Goal: Information Seeking & Learning: Learn about a topic

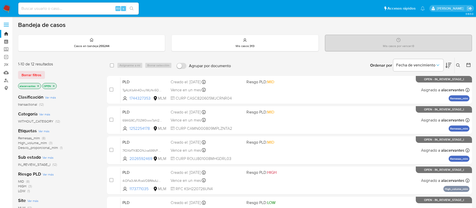
click at [455, 65] on button at bounding box center [459, 65] width 8 height 6
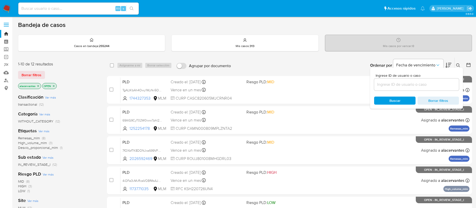
click at [424, 81] on input at bounding box center [416, 84] width 85 height 7
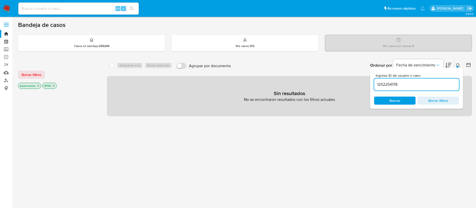
click at [411, 89] on div "1252254178" at bounding box center [416, 84] width 85 height 12
click at [409, 86] on input "1252254178" at bounding box center [416, 84] width 85 height 7
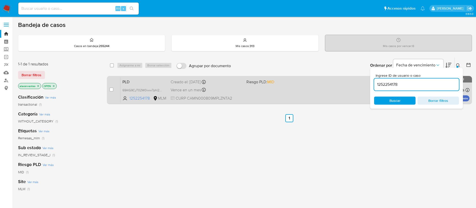
click at [313, 88] on div "PLD 69AIG9CyT02W0iww7phI2Cg2 1252254178 MLM Riesgo PLD: MID Creado el: 12/09/20…" at bounding box center [294, 89] width 349 height 25
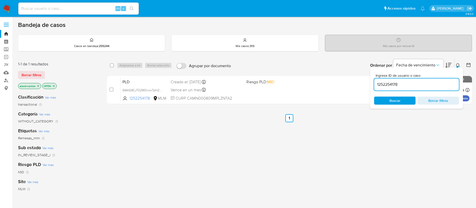
click at [427, 86] on input "1252254178" at bounding box center [416, 84] width 85 height 7
paste input "31780339"
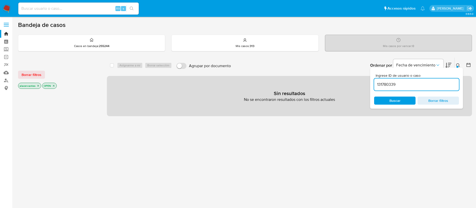
click at [413, 86] on input "131780339" at bounding box center [416, 84] width 85 height 7
type input "131780339"
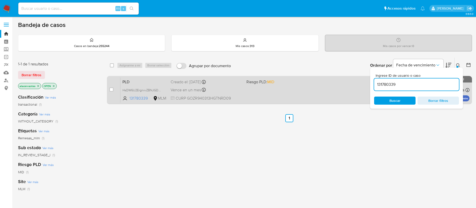
click at [307, 88] on div "PLD HsDW6U2ErgnxvZBNJGDKIMkD 131780339 MLM Riesgo PLD: MID Creado el: 12/09/202…" at bounding box center [294, 89] width 349 height 25
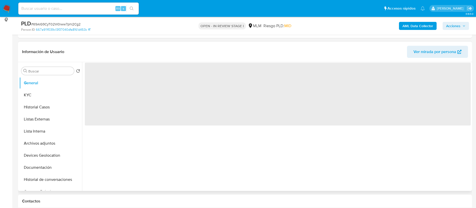
scroll to position [75, 0]
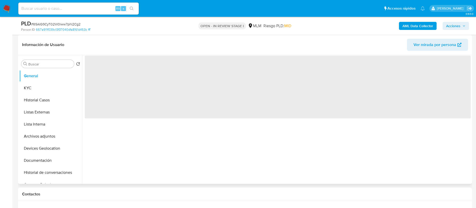
select select "10"
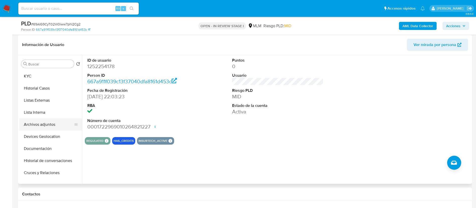
scroll to position [0, 0]
click at [51, 137] on button "Archivos adjuntos" at bounding box center [48, 136] width 59 height 12
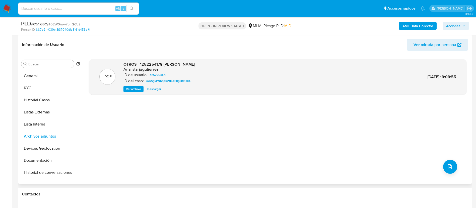
click at [137, 91] on span "Ver archivo" at bounding box center [133, 88] width 15 height 5
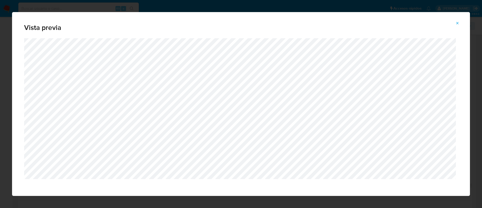
click at [457, 24] on icon "Attachment preview" at bounding box center [457, 23] width 4 height 4
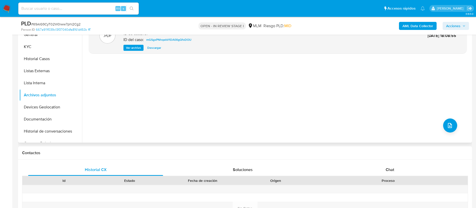
scroll to position [151, 0]
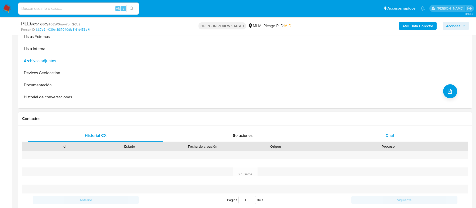
click at [402, 134] on div "Chat" at bounding box center [389, 135] width 135 height 12
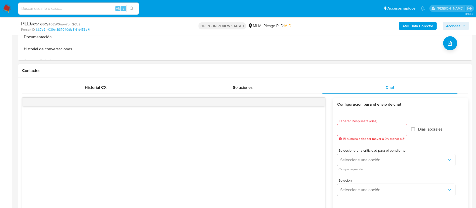
scroll to position [226, 0]
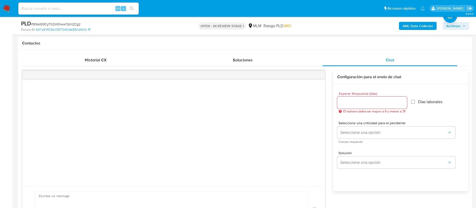
click at [371, 105] on input "Esperar Respuesta (días)" at bounding box center [372, 102] width 70 height 7
type input "5"
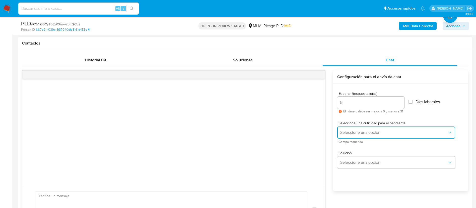
click at [382, 129] on button "Seleccione una opción" at bounding box center [396, 132] width 118 height 12
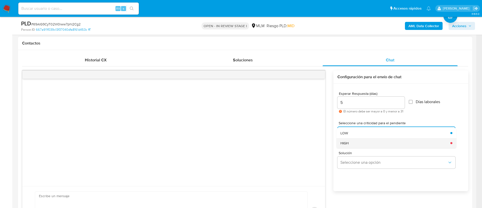
click at [388, 147] on div "HIGH" at bounding box center [393, 143] width 107 height 10
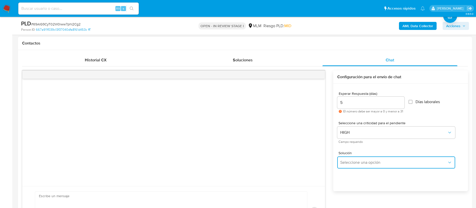
click at [386, 162] on span "Seleccione una opción" at bounding box center [393, 162] width 107 height 5
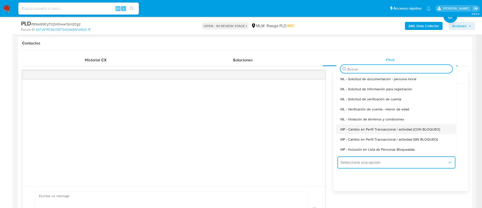
click at [413, 134] on div "MP - Cambio en Perfil Transaccional / actividad (CON BLOQUEO)" at bounding box center [394, 129] width 109 height 10
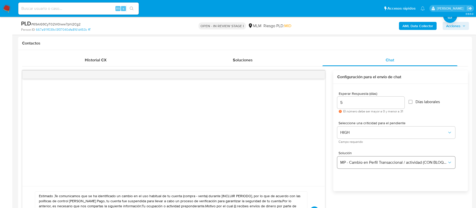
click at [411, 157] on div "Solución MP - Cambio en Perfil Transaccional / actividad (CON BLOQUEO)" at bounding box center [396, 159] width 118 height 17
click at [411, 162] on span "MP - Cambio en Perfil Transaccional / actividad (CON BLOQUEO)" at bounding box center [393, 162] width 107 height 5
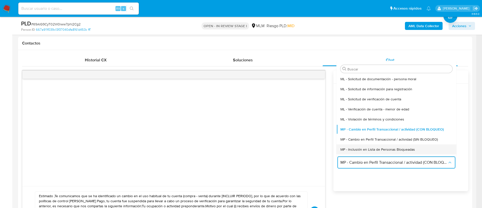
click at [403, 144] on div "MP - Inclusión en Lista de Personas Bloqueadas" at bounding box center [394, 149] width 109 height 10
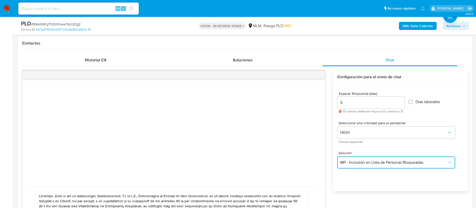
click at [408, 161] on span "MP - Inclusión en Lista de Personas Bloqueadas" at bounding box center [393, 162] width 107 height 5
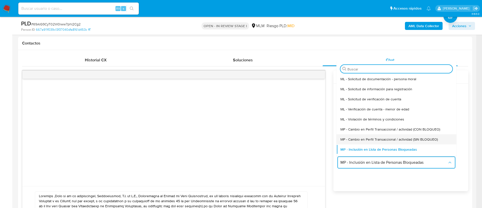
click at [409, 140] on span "MP - Cambio en Perfil Transaccional / actividad (SIN BLOQUEO)" at bounding box center [388, 139] width 97 height 5
type textarea "Estimado ,Te comunicamos que se ha identificado un cambio en el uso habitual de…"
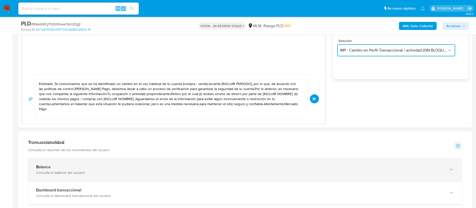
scroll to position [339, 0]
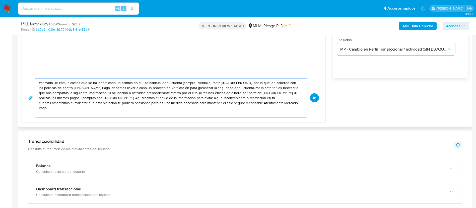
click at [264, 101] on textarea "Estimado ,Te comunicamos que se ha identificado un cambio en el uso habitual de…" at bounding box center [170, 97] width 262 height 39
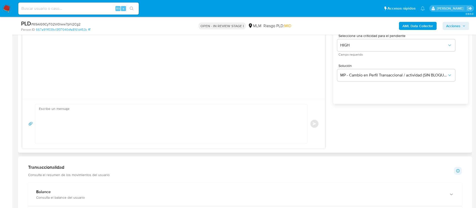
scroll to position [301, 0]
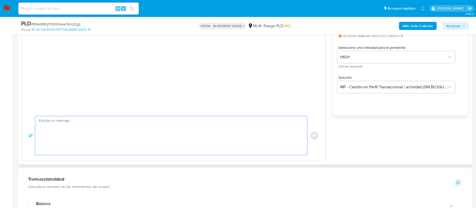
click at [122, 138] on textarea at bounding box center [170, 135] width 262 height 39
paste textarea "Estimado Cliente, Te comunicamos que, de acuerdo con las políticas de control d…"
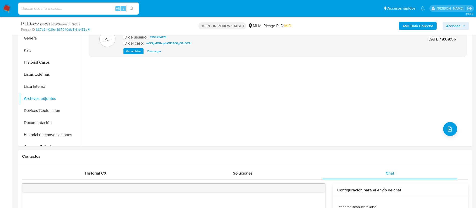
scroll to position [38, 0]
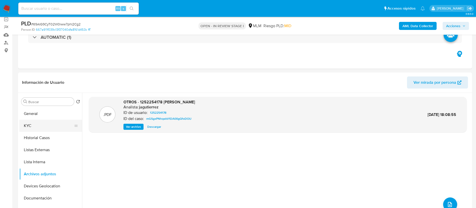
click at [34, 122] on button "KYC" at bounding box center [48, 125] width 59 height 12
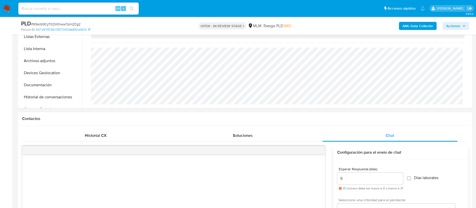
scroll to position [263, 0]
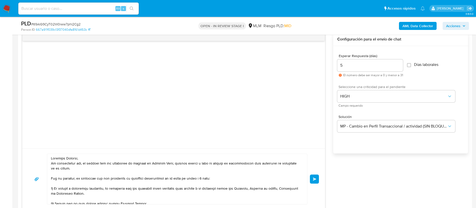
click at [73, 160] on textarea at bounding box center [176, 179] width 250 height 50
click at [123, 160] on textarea at bounding box center [176, 179] width 250 height 50
click at [142, 153] on div at bounding box center [177, 178] width 260 height 51
drag, startPoint x: 51, startPoint y: 162, endPoint x: 72, endPoint y: 166, distance: 21.1
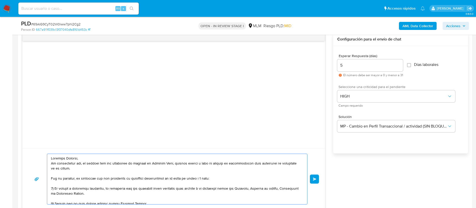
click at [72, 166] on textarea at bounding box center [176, 179] width 250 height 50
paste textarea "se ha identificado un cambio en el uso habitual de tu cuenta por lo que, debemo…"
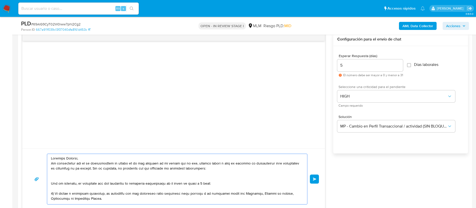
click at [103, 157] on textarea at bounding box center [176, 179] width 250 height 50
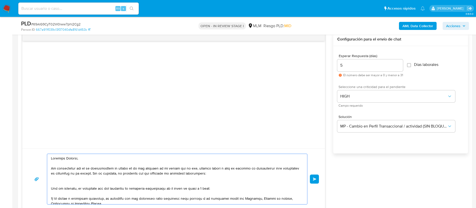
click at [123, 184] on textarea at bounding box center [176, 179] width 250 height 50
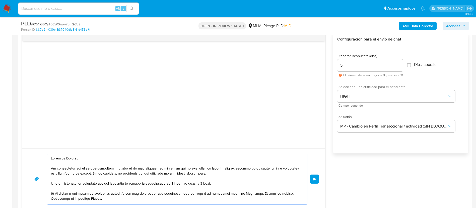
click at [218, 174] on textarea at bounding box center [176, 179] width 250 height 50
drag, startPoint x: 213, startPoint y: 184, endPoint x: 49, endPoint y: 184, distance: 163.4
click at [49, 184] on div at bounding box center [175, 179] width 257 height 50
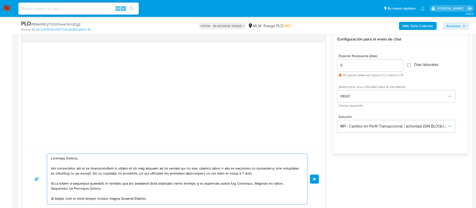
click at [100, 183] on textarea at bounding box center [176, 179] width 250 height 50
click at [122, 187] on textarea at bounding box center [176, 179] width 250 height 50
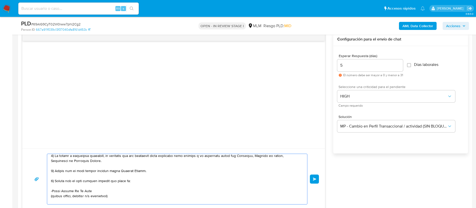
scroll to position [38, 0]
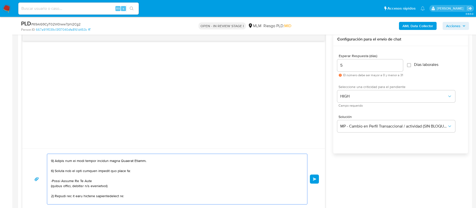
click at [134, 162] on textarea at bounding box center [176, 179] width 250 height 50
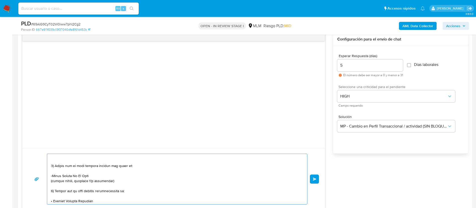
scroll to position [33, 0]
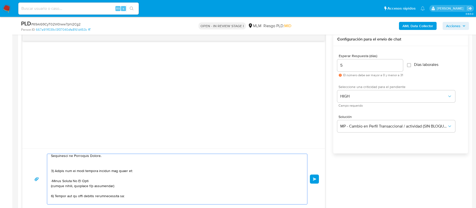
click at [116, 171] on textarea at bounding box center [176, 179] width 250 height 50
click at [102, 167] on textarea at bounding box center [176, 179] width 250 height 50
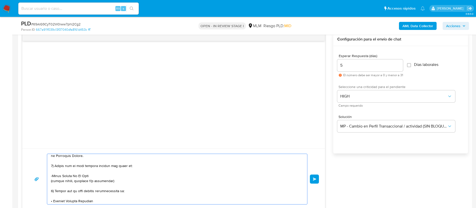
scroll to position [28, 0]
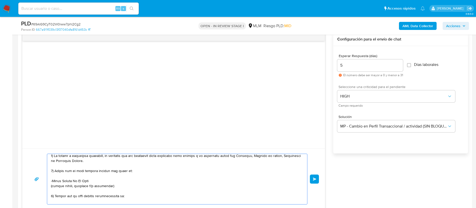
click at [52, 173] on textarea at bounding box center [176, 179] width 250 height 50
drag, startPoint x: 53, startPoint y: 181, endPoint x: 89, endPoint y: 180, distance: 35.7
click at [89, 180] on textarea at bounding box center [176, 179] width 250 height 50
click at [113, 195] on textarea at bounding box center [176, 179] width 250 height 50
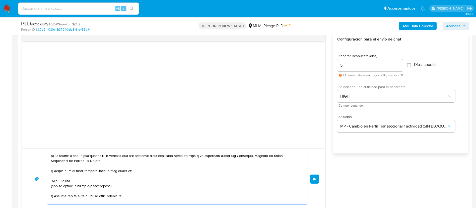
click at [113, 195] on textarea at bounding box center [176, 179] width 250 height 50
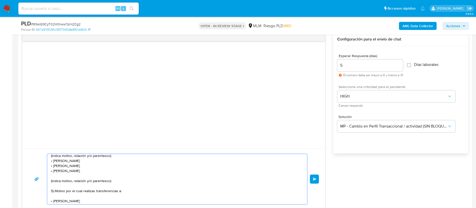
scroll to position [72, 0]
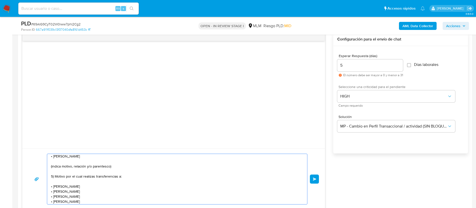
drag, startPoint x: 53, startPoint y: 190, endPoint x: 127, endPoint y: 179, distance: 74.1
click at [129, 176] on textarea "Estimada Natalia, Te comunicamos que se ha identificado un cambio en el uso hab…" at bounding box center [176, 179] width 250 height 50
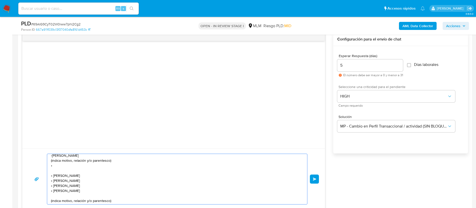
scroll to position [70, 0]
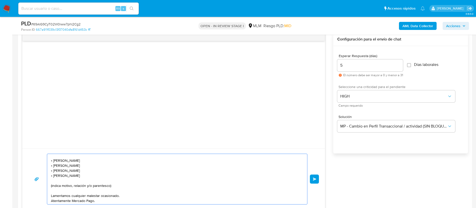
drag, startPoint x: 56, startPoint y: 180, endPoint x: 71, endPoint y: 200, distance: 24.0
click at [71, 200] on textarea "Estimada Natalia, Te comunicamos que se ha identificado un cambio en el uso hab…" at bounding box center [176, 179] width 250 height 50
click at [88, 187] on textarea "Estimada Natalia, Te comunicamos que se ha identificado un cambio en el uso hab…" at bounding box center [176, 179] width 250 height 50
click at [115, 184] on textarea "Estimada Natalia, Te comunicamos que se ha identificado un cambio en el uso hab…" at bounding box center [176, 179] width 250 height 50
drag, startPoint x: 115, startPoint y: 184, endPoint x: 50, endPoint y: 159, distance: 69.7
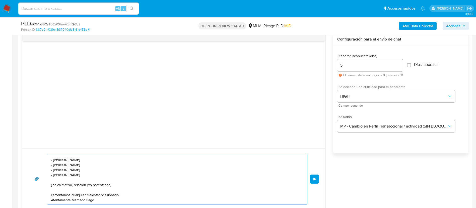
click at [50, 159] on div "Estimada Natalia, Te comunicamos que se ha identificado un cambio en el uso hab…" at bounding box center [175, 179] width 257 height 50
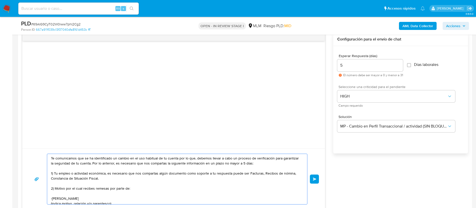
scroll to position [0, 0]
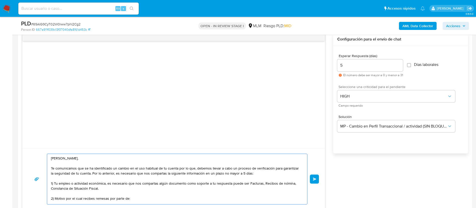
click at [127, 190] on textarea "Estimada Natalia, Te comunicamos que se ha identificado un cambio en el uso hab…" at bounding box center [176, 179] width 250 height 50
paste textarea "Los archivos deberán ser enviados en los siguientes formatos .jpeg, .jpg, .gif,…"
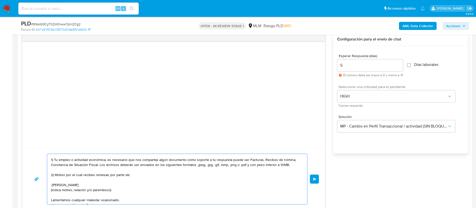
scroll to position [34, 0]
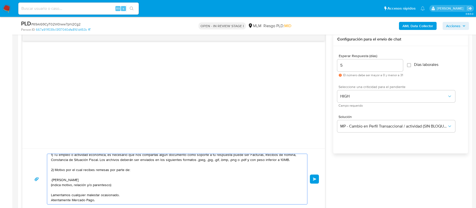
click at [82, 175] on textarea "Estimada Natalia, Te comunicamos que se ha identificado un cambio en el uso hab…" at bounding box center [176, 179] width 250 height 50
drag, startPoint x: 52, startPoint y: 189, endPoint x: 101, endPoint y: 194, distance: 49.7
click at [101, 194] on textarea "Estimada Natalia, Te comunicamos que se ha identificado un cambio en el uso hab…" at bounding box center [176, 179] width 250 height 50
paste textarea "Aguardamos el envío de la información para evitar algún inconveniente o restric…"
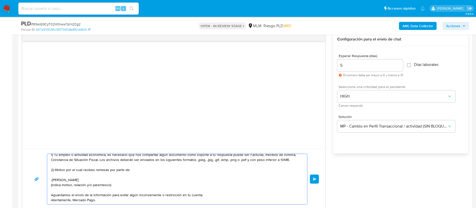
click at [179, 197] on textarea "Estimada Natalia, Te comunicamos que se ha identificado un cambio en el uso hab…" at bounding box center [176, 179] width 250 height 50
click at [178, 196] on textarea "Estimada Natalia, Te comunicamos que se ha identificado un cambio en el uso hab…" at bounding box center [176, 179] width 250 height 50
click at [208, 182] on textarea "Estimada Natalia, Te comunicamos que se ha identificado un cambio en el uso hab…" at bounding box center [176, 179] width 250 height 50
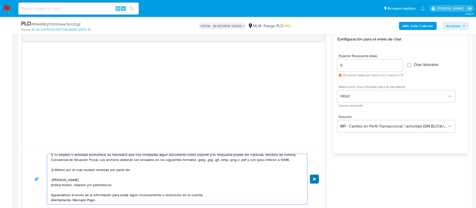
type textarea "Estimada Natalia, Te comunicamos que se ha identificado un cambio en el uso hab…"
click at [315, 183] on button "Enviar" at bounding box center [314, 178] width 9 height 9
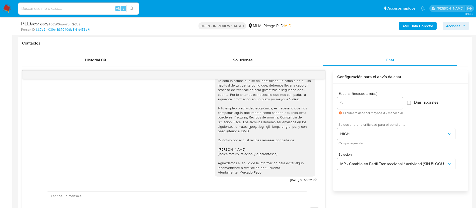
scroll to position [263, 0]
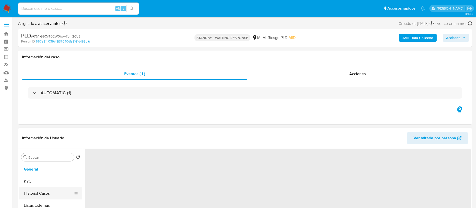
select select "10"
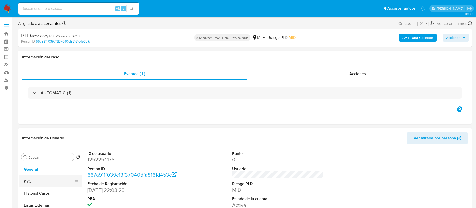
click at [52, 184] on button "KYC" at bounding box center [48, 181] width 59 height 12
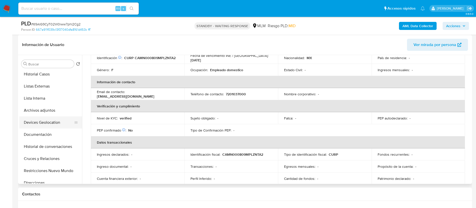
scroll to position [38, 0]
click at [52, 136] on button "Historial de conversaciones" at bounding box center [48, 134] width 59 height 12
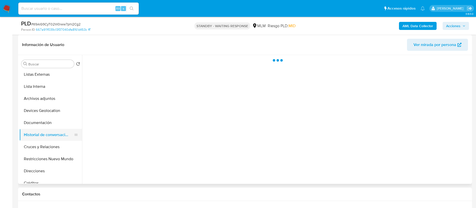
scroll to position [0, 0]
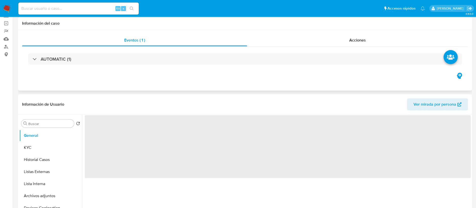
scroll to position [75, 0]
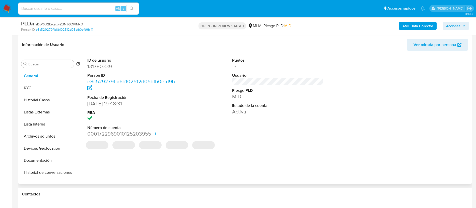
select select "10"
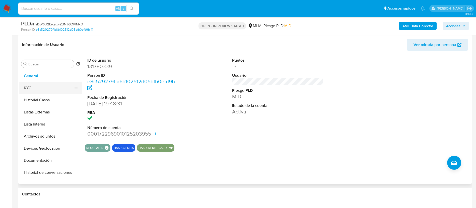
click at [39, 92] on button "KYC" at bounding box center [48, 88] width 59 height 12
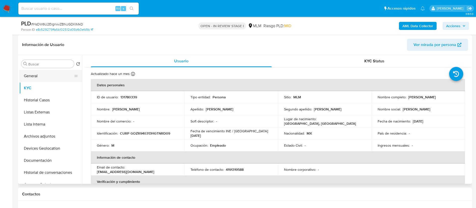
click at [36, 77] on button "General" at bounding box center [48, 76] width 59 height 12
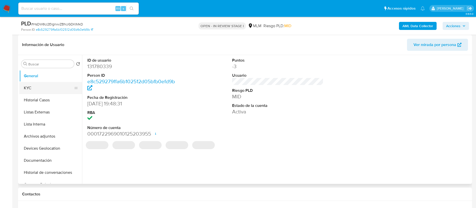
click at [33, 86] on button "KYC" at bounding box center [48, 88] width 59 height 12
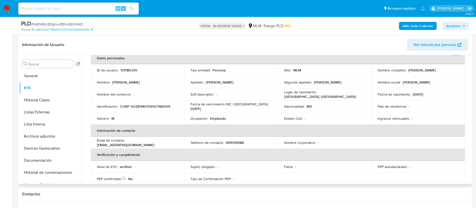
scroll to position [38, 0]
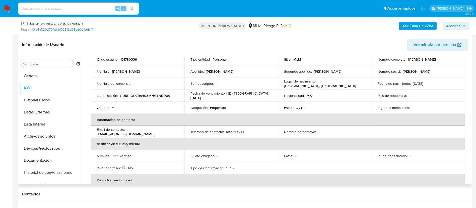
click at [238, 132] on p "4191319588" at bounding box center [235, 131] width 18 height 5
copy p "4191319588"
drag, startPoint x: 127, startPoint y: 132, endPoint x: 187, endPoint y: 130, distance: 59.8
click at [187, 130] on tr "Email de contacto : rorigogonzalez@hotmail.com Teléfono de contacto : 419131958…" at bounding box center [278, 131] width 374 height 12
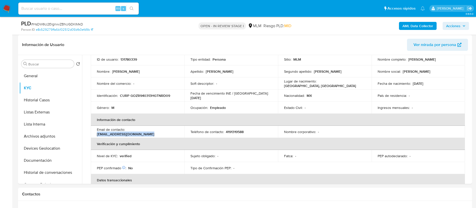
copy p "rorigogonzalez@hotmail.com"
click at [52, 159] on button "Documentación" at bounding box center [48, 160] width 59 height 12
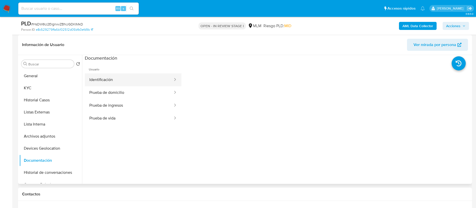
click at [125, 81] on button "Identificación" at bounding box center [129, 79] width 89 height 13
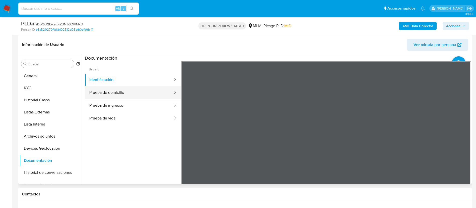
click at [120, 95] on button "Prueba de domicilio" at bounding box center [129, 92] width 89 height 13
click at [142, 110] on button "Prueba de ingresos" at bounding box center [129, 105] width 89 height 13
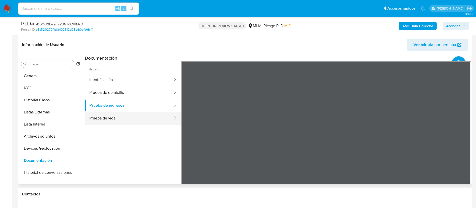
click at [144, 116] on button "Prueba de vida" at bounding box center [129, 118] width 89 height 13
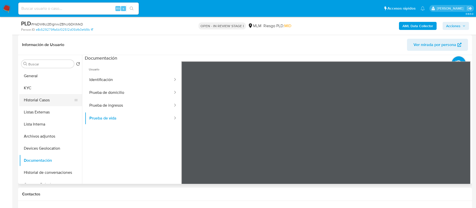
click at [46, 99] on button "Historial Casos" at bounding box center [48, 100] width 59 height 12
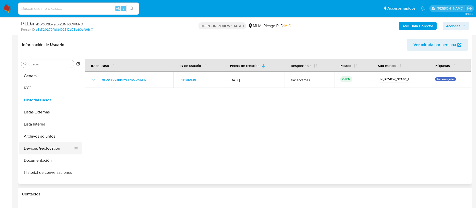
click at [56, 151] on button "Devices Geolocation" at bounding box center [48, 148] width 59 height 12
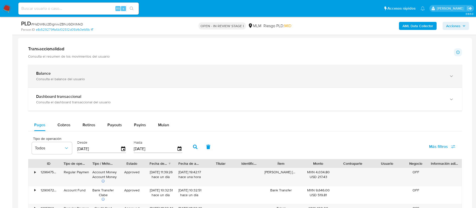
scroll to position [301, 0]
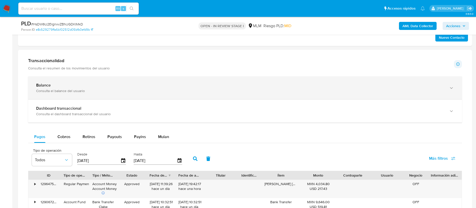
click at [235, 99] on div "Balance Consulta el balance del usuario" at bounding box center [245, 87] width 434 height 23
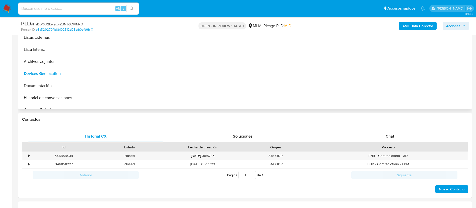
scroll to position [75, 0]
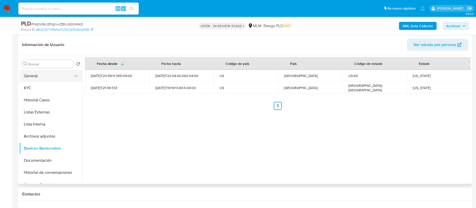
click at [57, 73] on button "General" at bounding box center [48, 76] width 59 height 12
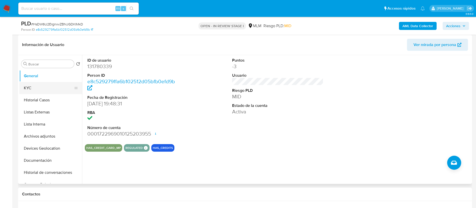
click at [35, 90] on button "KYC" at bounding box center [48, 88] width 59 height 12
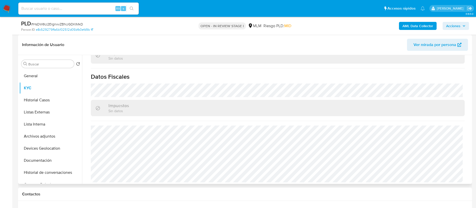
scroll to position [305, 0]
click at [47, 100] on button "Historial Casos" at bounding box center [48, 100] width 59 height 12
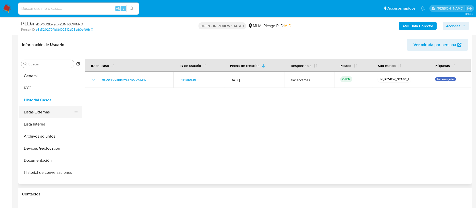
click at [47, 111] on button "Listas Externas" at bounding box center [48, 112] width 59 height 12
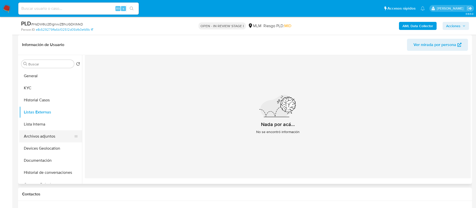
click at [44, 135] on button "Archivos adjuntos" at bounding box center [48, 136] width 59 height 12
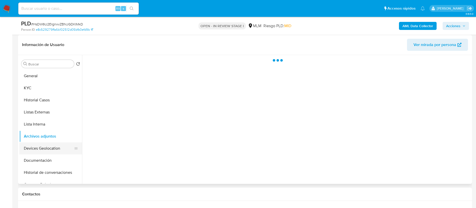
click at [45, 146] on button "Devices Geolocation" at bounding box center [48, 148] width 59 height 12
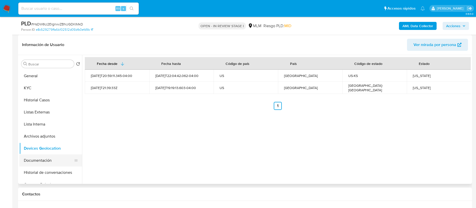
click at [47, 158] on button "Documentación" at bounding box center [48, 160] width 59 height 12
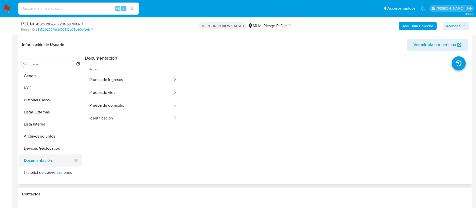
scroll to position [38, 0]
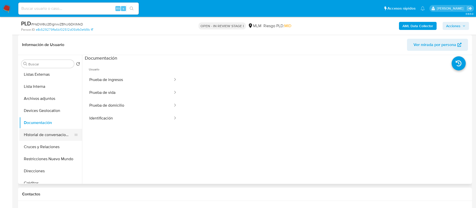
click at [45, 134] on button "Historial de conversaciones" at bounding box center [48, 134] width 59 height 12
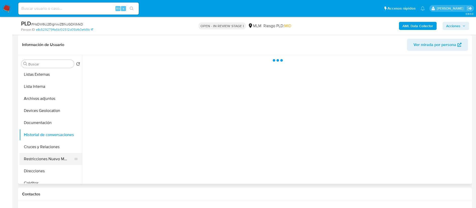
click at [52, 158] on button "Restricciones Nuevo Mundo" at bounding box center [48, 159] width 59 height 12
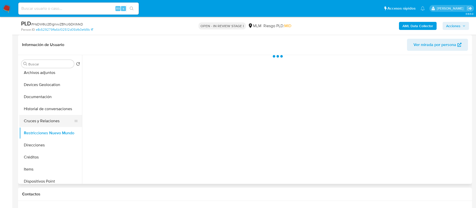
scroll to position [75, 0]
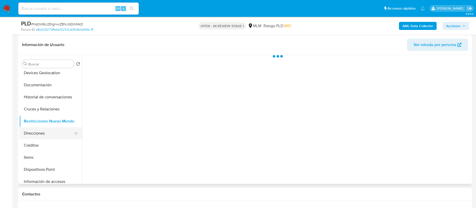
click at [49, 135] on button "Direcciones" at bounding box center [48, 133] width 59 height 12
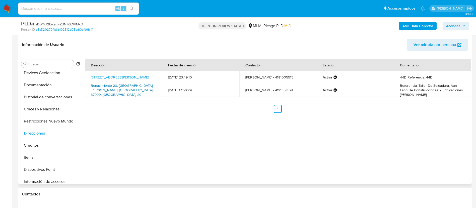
click at [135, 90] on link "Renacimiento 20, San Jose Iturbide, Guanajuato, 37990, Mexico 20" at bounding box center [122, 90] width 63 height 14
drag, startPoint x: 403, startPoint y: 89, endPoint x: 422, endPoint y: 99, distance: 21.2
click at [422, 99] on div "Dirección Fecha de creación Contacto Estado Comentario Calle Reforma 44, San Jo…" at bounding box center [278, 86] width 386 height 54
copy div "Construcciones Y Edificaciones Gonzalez Anterior 1"
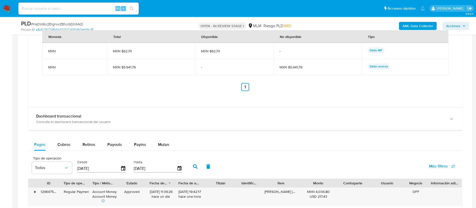
scroll to position [527, 0]
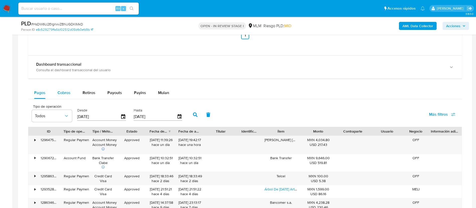
drag, startPoint x: 59, startPoint y: 91, endPoint x: 75, endPoint y: 91, distance: 15.8
click at [59, 91] on span "Cobros" at bounding box center [63, 93] width 13 height 6
select select "10"
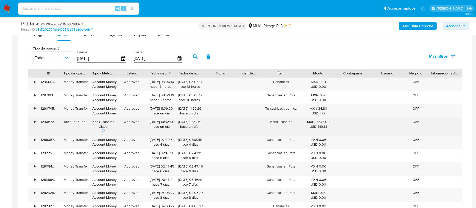
scroll to position [602, 0]
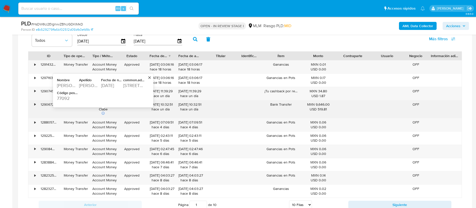
click at [69, 98] on div "77092" at bounding box center [67, 98] width 21 height 6
click at [63, 97] on div "77092" at bounding box center [67, 98] width 21 height 6
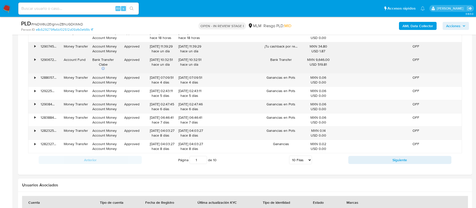
scroll to position [678, 0]
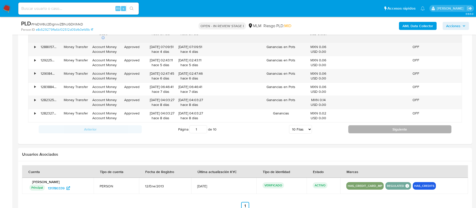
click at [378, 131] on button "Siguiente" at bounding box center [399, 129] width 103 height 8
type input "2"
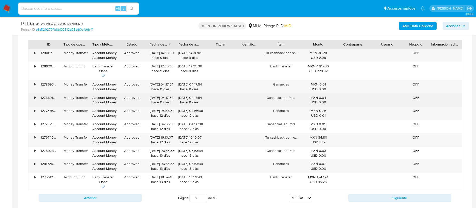
scroll to position [602, 0]
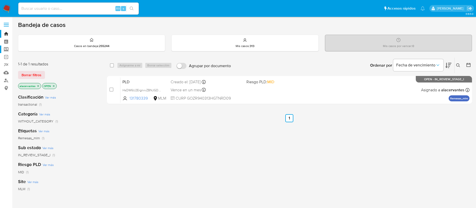
click at [8, 49] on label "Screening" at bounding box center [30, 49] width 60 height 8
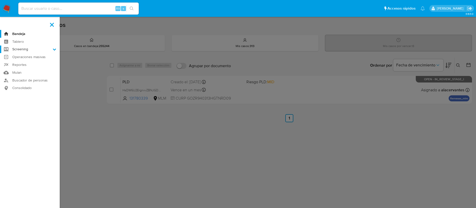
click at [0, 0] on input "Screening" at bounding box center [0, 0] width 0 height 0
click at [29, 70] on link "Herramientas" at bounding box center [30, 69] width 60 height 6
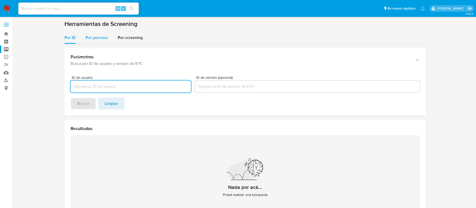
drag, startPoint x: 98, startPoint y: 34, endPoint x: 100, endPoint y: 40, distance: 5.6
click at [98, 34] on div "Por persona" at bounding box center [97, 38] width 22 height 12
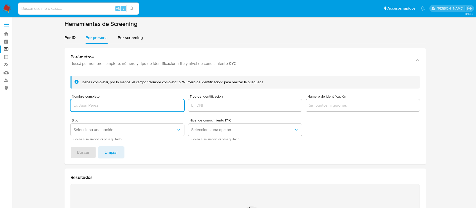
click at [124, 102] on input "Nombre completo" at bounding box center [128, 105] width 114 height 7
type input "RAFAEL LOPEZ ANDRADE"
click at [88, 156] on span "Buscar" at bounding box center [83, 152] width 13 height 11
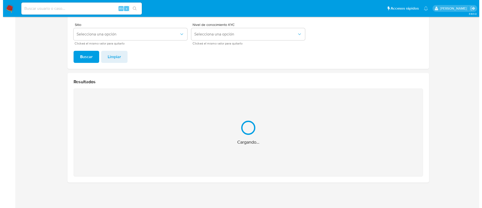
scroll to position [16, 0]
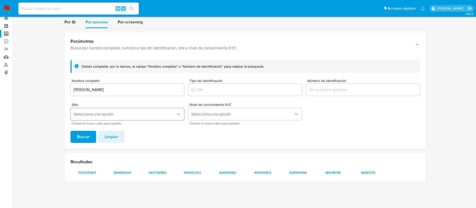
click at [117, 108] on button "Selecciona una opción" at bounding box center [128, 114] width 114 height 12
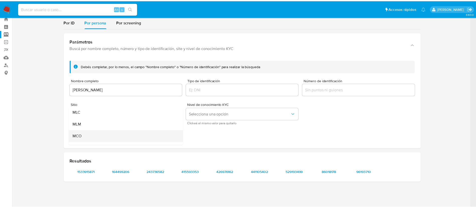
scroll to position [35, 0]
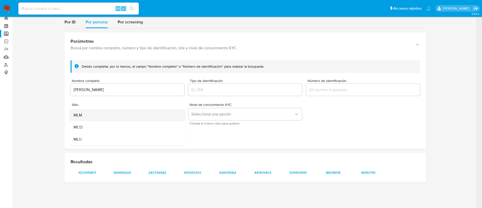
click at [100, 118] on div "MLM" at bounding box center [126, 115] width 105 height 12
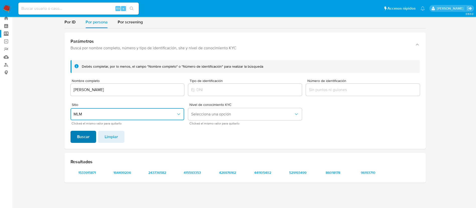
click at [84, 134] on span "Buscar" at bounding box center [83, 136] width 13 height 11
click at [91, 173] on span "1533915871" at bounding box center [87, 172] width 26 height 7
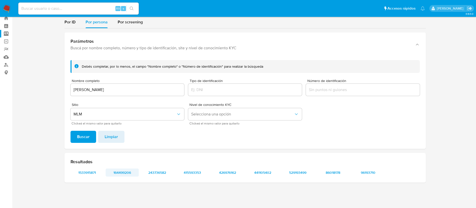
click at [129, 171] on span "164499206" at bounding box center [122, 172] width 26 height 7
click at [155, 171] on span "243736582" at bounding box center [157, 172] width 26 height 7
click at [198, 174] on span "415593353" at bounding box center [192, 172] width 26 height 7
click at [231, 169] on span "426976162" at bounding box center [228, 172] width 26 height 7
click at [258, 174] on span "441105402" at bounding box center [263, 172] width 26 height 7
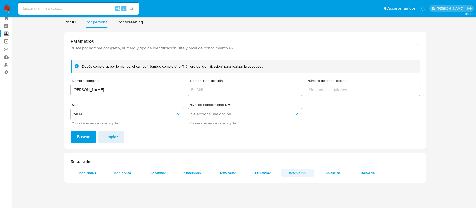
click at [299, 171] on span "529193499" at bounding box center [298, 172] width 26 height 7
click at [334, 174] on span "86018178" at bounding box center [333, 172] width 26 height 7
click at [379, 176] on div "Resultados 1533915871 164499206 243736582 415593353 426976162 441105402 5291934…" at bounding box center [244, 168] width 361 height 30
click at [373, 173] on span "96193710" at bounding box center [368, 172] width 26 height 7
click at [8, 9] on img at bounding box center [7, 8] width 9 height 9
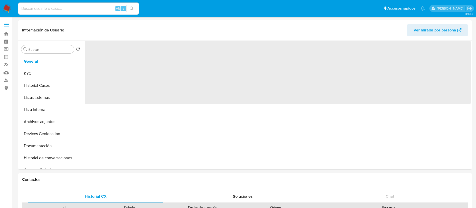
select select "10"
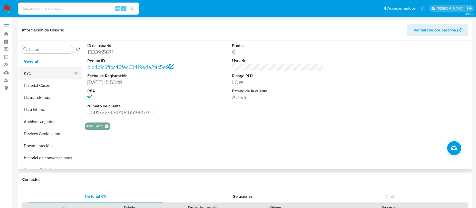
click at [39, 77] on button "KYC" at bounding box center [48, 73] width 59 height 12
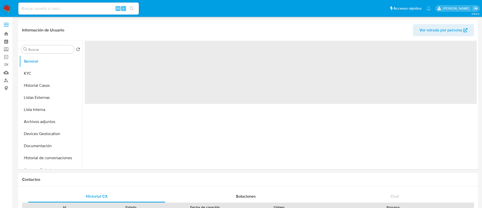
select select "10"
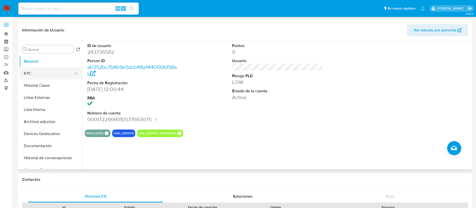
click at [50, 76] on button "KYC" at bounding box center [48, 73] width 59 height 12
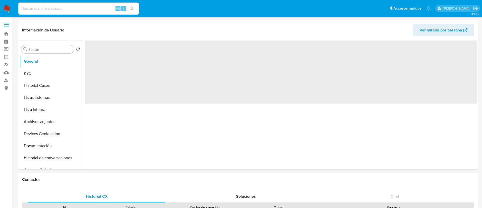
select select "10"
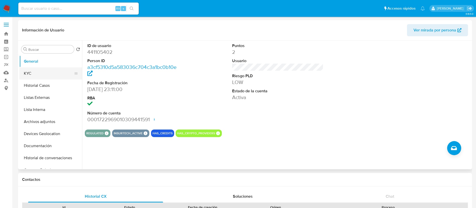
click at [53, 73] on button "KYC" at bounding box center [48, 73] width 59 height 12
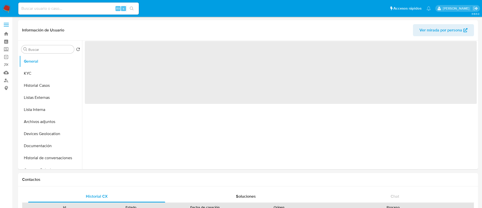
select select "10"
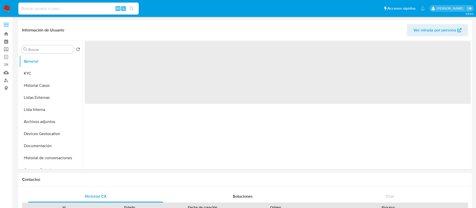
select select "10"
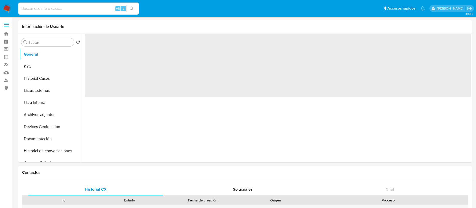
select select "10"
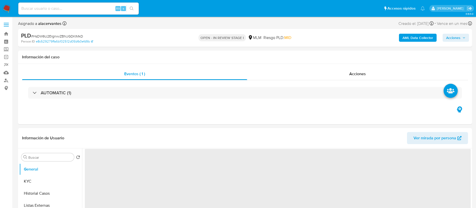
select select "10"
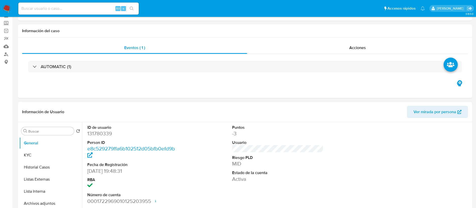
scroll to position [38, 0]
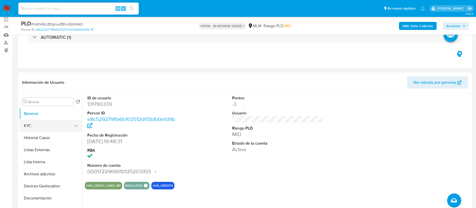
click at [62, 127] on button "KYC" at bounding box center [48, 125] width 59 height 12
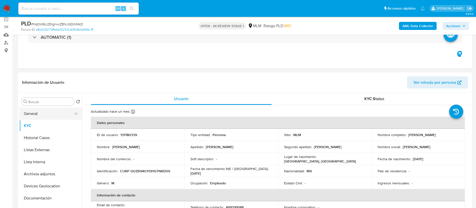
click at [49, 112] on button "General" at bounding box center [48, 113] width 59 height 12
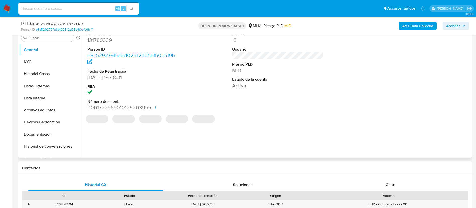
scroll to position [113, 0]
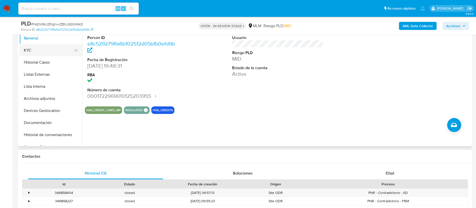
click at [34, 54] on button "KYC" at bounding box center [48, 50] width 59 height 12
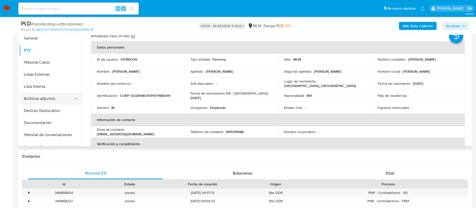
click at [41, 102] on button "Archivos adjuntos" at bounding box center [48, 98] width 59 height 12
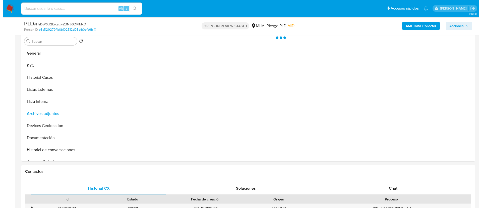
scroll to position [75, 0]
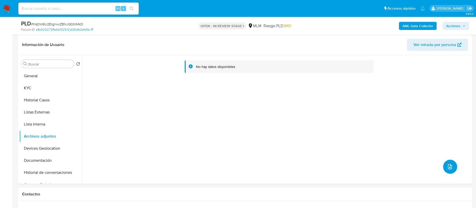
click at [447, 164] on icon "upload-file" at bounding box center [450, 166] width 6 height 6
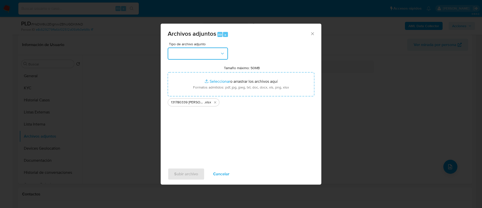
click at [190, 51] on button "button" at bounding box center [198, 53] width 60 height 12
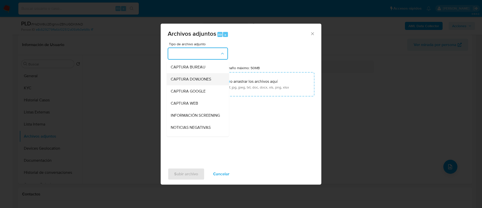
scroll to position [38, 0]
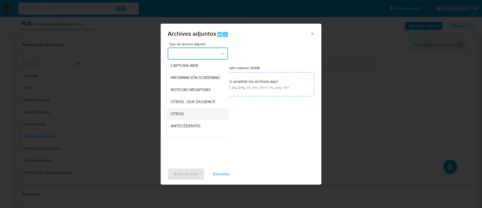
click at [202, 119] on div "OTROS" at bounding box center [196, 114] width 51 height 12
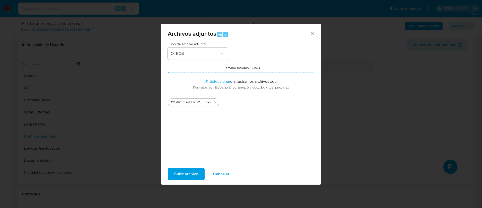
click at [189, 178] on span "Subir archivo" at bounding box center [186, 173] width 24 height 11
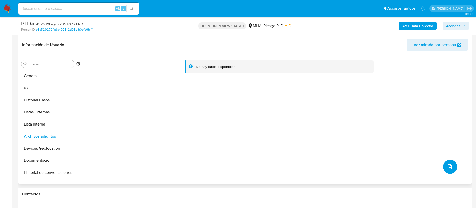
click at [443, 165] on button "upload-file" at bounding box center [450, 166] width 14 height 14
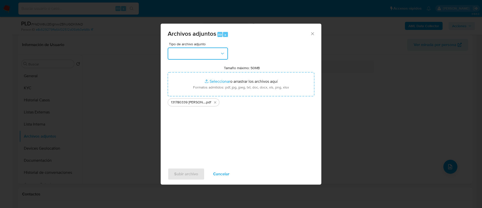
click at [193, 54] on button "button" at bounding box center [198, 53] width 60 height 12
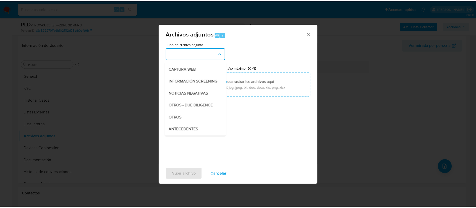
scroll to position [75, 0]
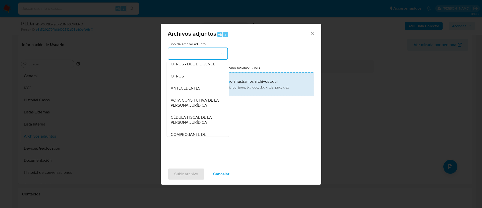
drag, startPoint x: 188, startPoint y: 81, endPoint x: 192, endPoint y: 85, distance: 6.2
click at [188, 80] on div "OTROS" at bounding box center [196, 76] width 51 height 12
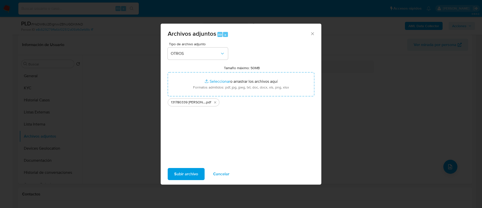
click at [193, 174] on span "Subir archivo" at bounding box center [186, 173] width 24 height 11
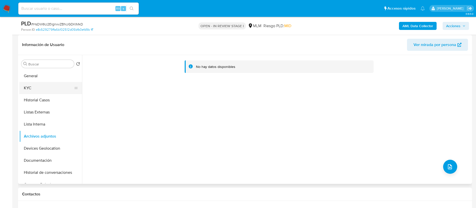
click at [58, 87] on button "KYC" at bounding box center [48, 88] width 59 height 12
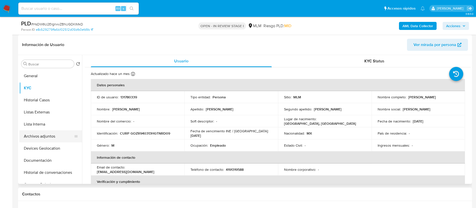
click at [54, 134] on button "Archivos adjuntos" at bounding box center [48, 136] width 59 height 12
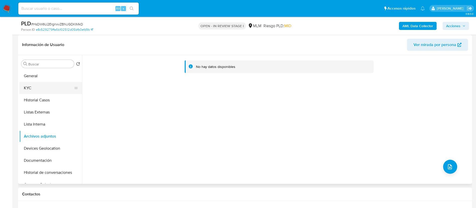
click at [44, 89] on button "KYC" at bounding box center [48, 88] width 59 height 12
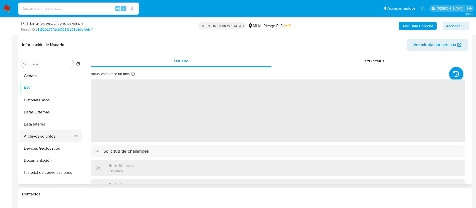
click at [45, 135] on button "Archivos adjuntos" at bounding box center [48, 136] width 59 height 12
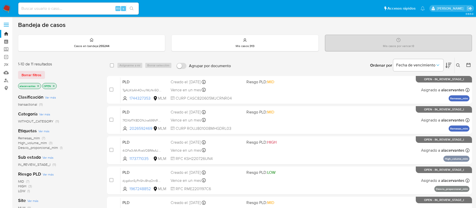
drag, startPoint x: 456, startPoint y: 64, endPoint x: 428, endPoint y: 71, distance: 29.1
click at [456, 64] on icon at bounding box center [458, 65] width 4 height 4
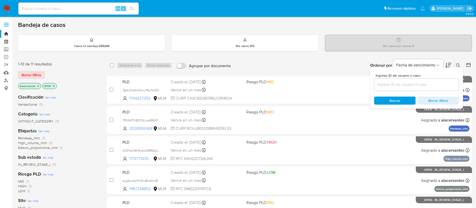
click at [389, 84] on input at bounding box center [416, 84] width 85 height 7
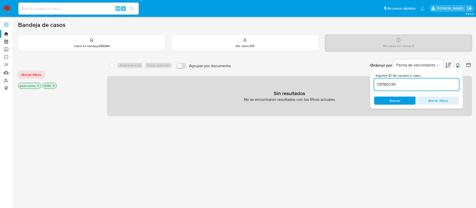
click at [401, 87] on input "131780339" at bounding box center [416, 84] width 85 height 7
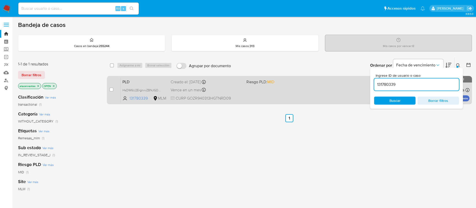
click at [281, 94] on div "PLD HsDW6U2ErgnxvZBNJGDKIMkD 131780339 MLM Riesgo PLD: MID Creado el: 12/09/202…" at bounding box center [294, 89] width 349 height 25
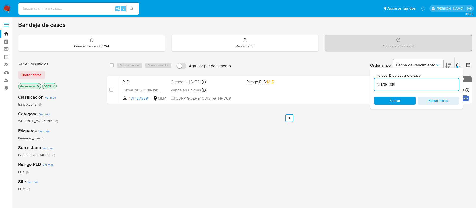
click at [424, 82] on input "131780339" at bounding box center [416, 84] width 85 height 7
paste input "835115674"
type input "835115674"
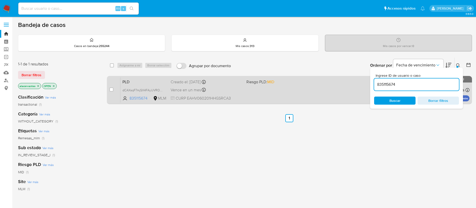
click at [272, 90] on div "PLD dCAXsqF7mjSX4FAyUVROkHgv 835115674 MLM Riesgo PLD: MID Creado el: 12/09/202…" at bounding box center [294, 89] width 349 height 25
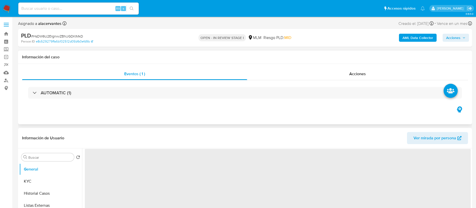
select select "10"
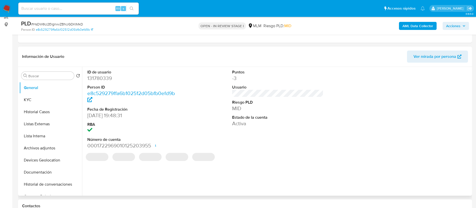
scroll to position [75, 0]
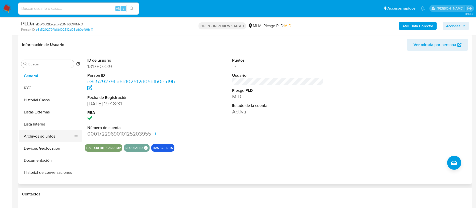
click at [45, 130] on button "Archivos adjuntos" at bounding box center [48, 136] width 59 height 12
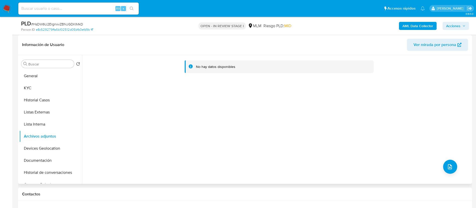
click at [224, 83] on div "No hay datos disponibles" at bounding box center [276, 119] width 389 height 128
click at [244, 83] on div "No hay datos disponibles" at bounding box center [276, 119] width 389 height 128
click at [255, 84] on div "No hay datos disponibles" at bounding box center [276, 119] width 389 height 128
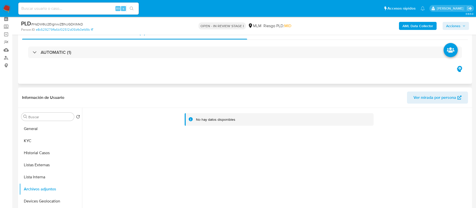
scroll to position [0, 0]
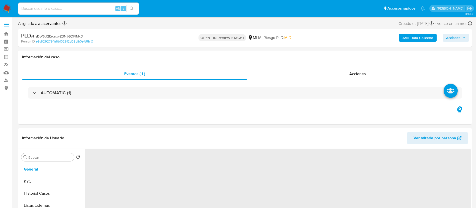
select select "10"
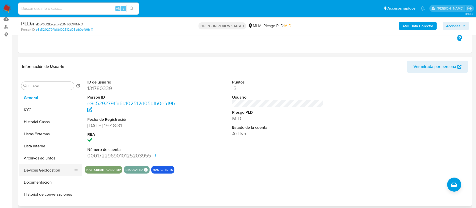
scroll to position [75, 0]
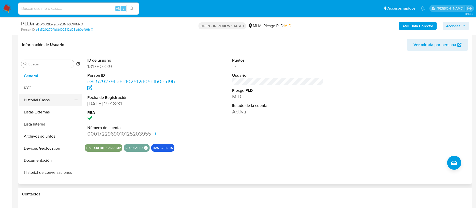
click at [46, 103] on button "Historial Casos" at bounding box center [48, 100] width 59 height 12
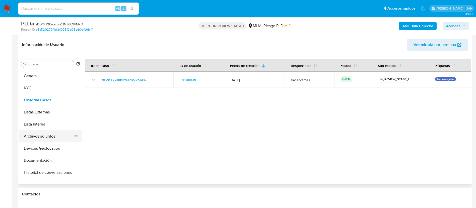
click at [52, 134] on button "Archivos adjuntos" at bounding box center [48, 136] width 59 height 12
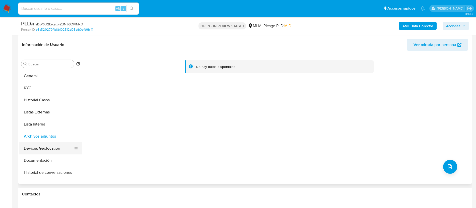
click at [45, 148] on button "Devices Geolocation" at bounding box center [48, 148] width 59 height 12
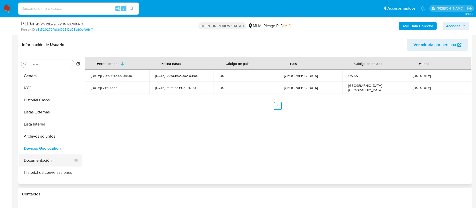
click at [41, 156] on button "Documentación" at bounding box center [48, 160] width 59 height 12
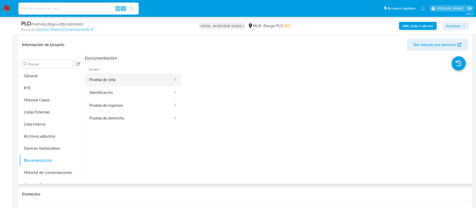
click at [136, 76] on button "Prueba de vida" at bounding box center [129, 79] width 89 height 13
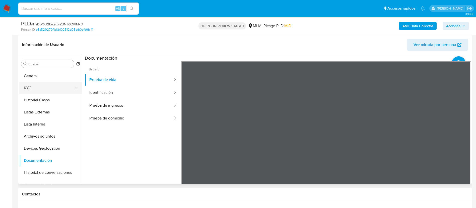
click at [47, 82] on button "KYC" at bounding box center [48, 88] width 59 height 12
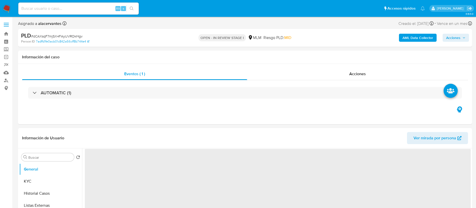
select select "10"
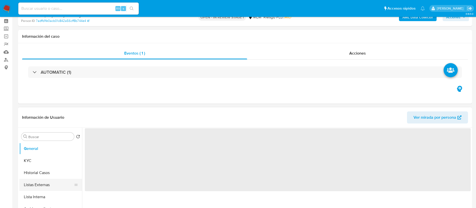
scroll to position [38, 0]
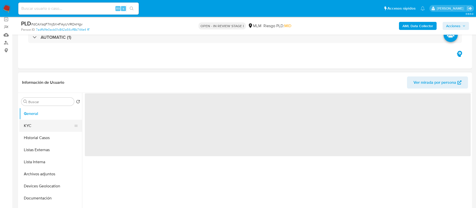
select select "10"
click at [45, 128] on button "KYC" at bounding box center [48, 125] width 59 height 12
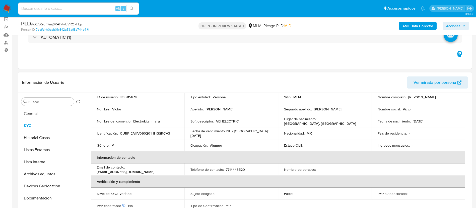
scroll to position [0, 0]
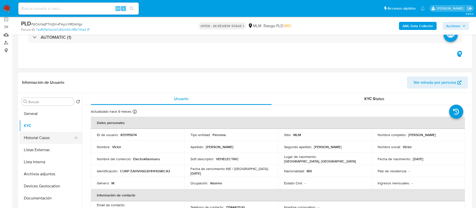
click at [47, 138] on button "Historial Casos" at bounding box center [48, 137] width 59 height 12
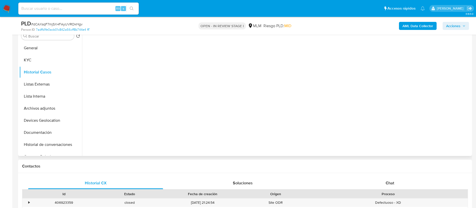
scroll to position [75, 0]
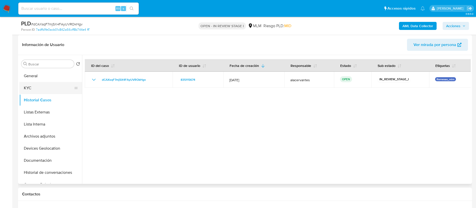
click at [59, 90] on button "KYC" at bounding box center [48, 88] width 59 height 12
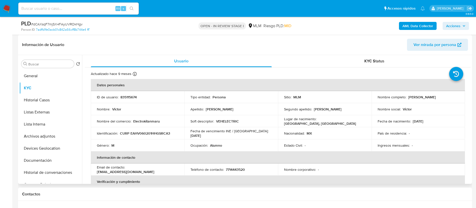
click at [238, 168] on p "7714443520" at bounding box center [235, 169] width 19 height 5
copy p "7714443520"
click at [139, 170] on p "[EMAIL_ADDRESS][DOMAIN_NAME]" at bounding box center [125, 171] width 57 height 5
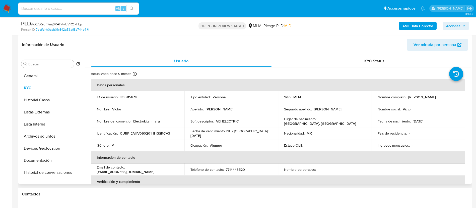
click at [178, 167] on td "Email de contacto : [EMAIL_ADDRESS][DOMAIN_NAME]" at bounding box center [138, 169] width 94 height 12
drag, startPoint x: 166, startPoint y: 170, endPoint x: 126, endPoint y: 170, distance: 39.6
click at [126, 170] on div "Email de contacto : [EMAIL_ADDRESS][DOMAIN_NAME]" at bounding box center [138, 169] width 82 height 9
copy div "[EMAIL_ADDRESS][DOMAIN_NAME]"
drag, startPoint x: 133, startPoint y: 121, endPoint x: 232, endPoint y: 104, distance: 100.3
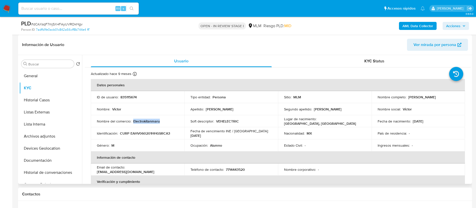
click at [163, 121] on div "Nombre del comercio : Electrokitanmaru" at bounding box center [138, 121] width 82 height 5
copy p "Electrokitanmaru"
click at [223, 119] on p "VEHELECTRIC" at bounding box center [227, 121] width 23 height 5
copy p "VEHELECTRIC"
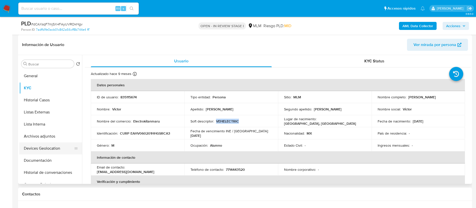
click at [59, 146] on button "Devices Geolocation" at bounding box center [48, 148] width 59 height 12
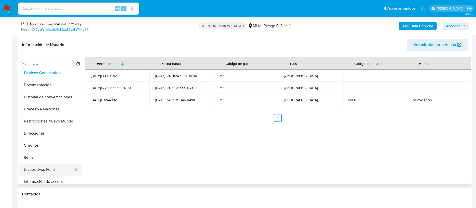
scroll to position [113, 0]
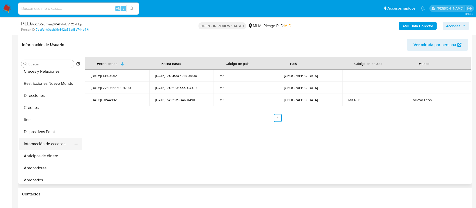
click at [45, 139] on button "Información de accesos" at bounding box center [48, 144] width 59 height 12
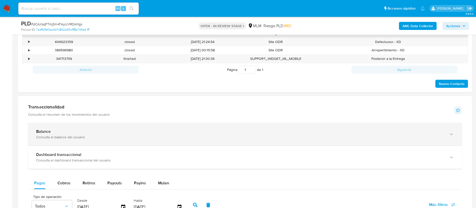
click at [204, 125] on div "Balance Consulta el balance del usuario" at bounding box center [245, 133] width 434 height 23
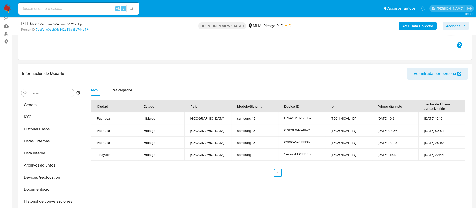
scroll to position [38, 0]
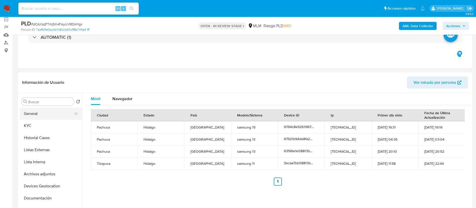
drag, startPoint x: 60, startPoint y: 113, endPoint x: 67, endPoint y: 112, distance: 6.8
click at [60, 113] on button "General" at bounding box center [48, 113] width 59 height 12
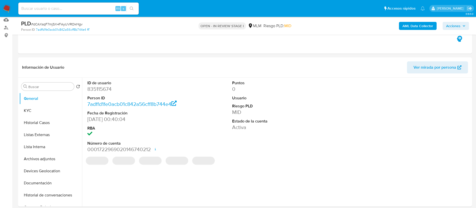
scroll to position [75, 0]
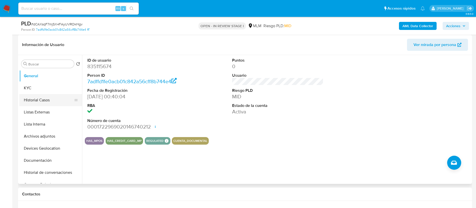
click at [49, 95] on button "Historial Casos" at bounding box center [48, 100] width 59 height 12
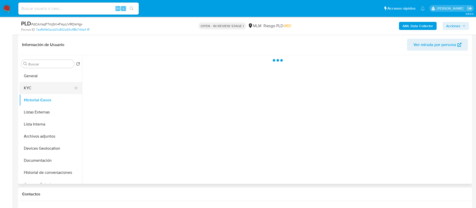
click at [46, 90] on button "KYC" at bounding box center [48, 88] width 59 height 12
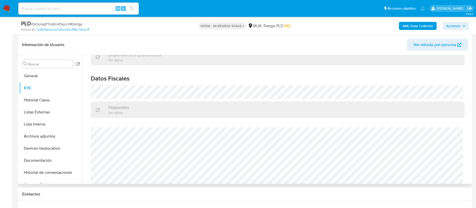
scroll to position [305, 0]
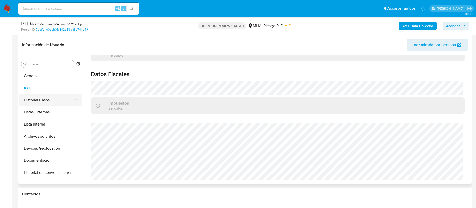
click at [44, 100] on button "Historial Casos" at bounding box center [48, 100] width 59 height 12
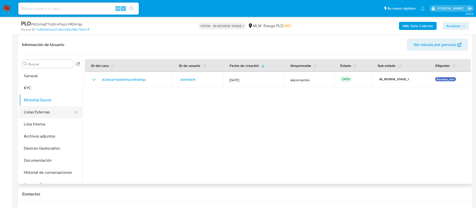
click at [39, 109] on button "Listas Externas" at bounding box center [48, 112] width 59 height 12
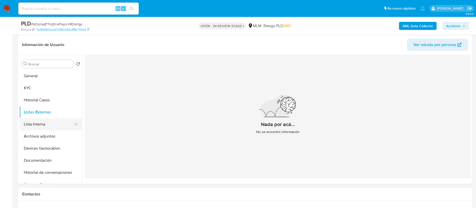
click at [38, 121] on button "Lista Interna" at bounding box center [48, 124] width 59 height 12
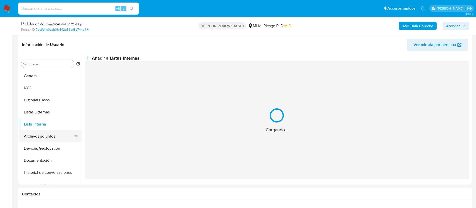
click at [39, 134] on button "Archivos adjuntos" at bounding box center [48, 136] width 59 height 12
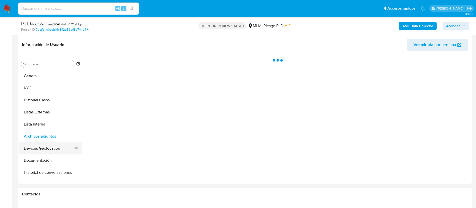
click at [45, 148] on button "Devices Geolocation" at bounding box center [48, 148] width 59 height 12
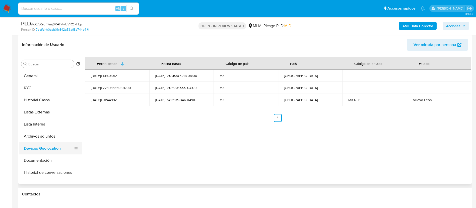
scroll to position [75, 0]
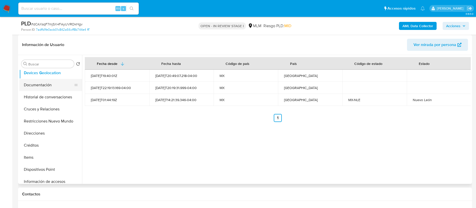
click at [50, 81] on button "Documentación" at bounding box center [48, 85] width 59 height 12
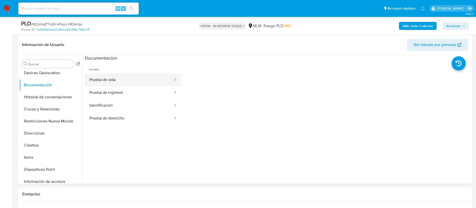
click at [139, 76] on button "Prueba de vida" at bounding box center [129, 79] width 89 height 13
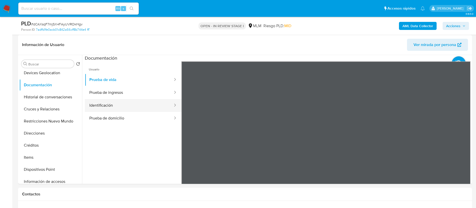
click at [132, 100] on button "Identificación" at bounding box center [129, 105] width 89 height 13
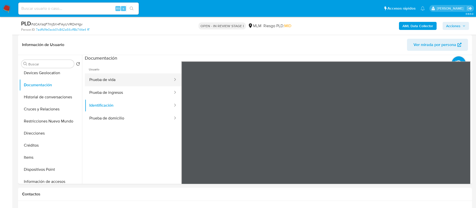
click at [128, 80] on button "Prueba de vida" at bounding box center [129, 79] width 89 height 13
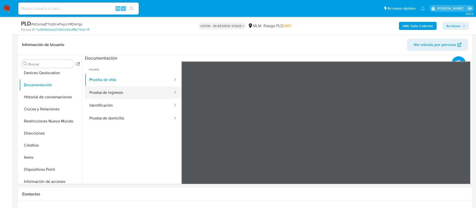
click at [119, 91] on button "Prueba de ingresos" at bounding box center [129, 92] width 89 height 13
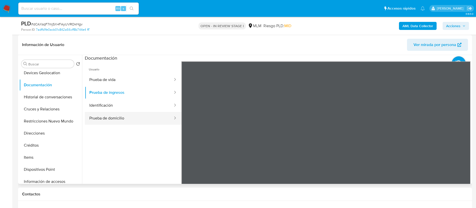
click at [123, 113] on button "Prueba de domicilio" at bounding box center [129, 118] width 89 height 13
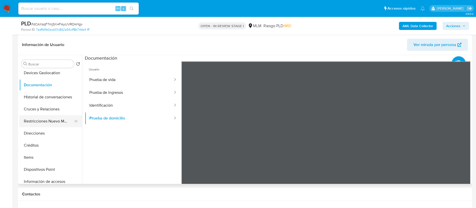
click at [54, 120] on button "Restricciones Nuevo Mundo" at bounding box center [48, 121] width 59 height 12
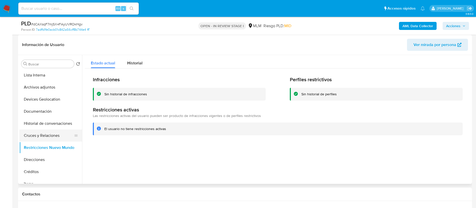
scroll to position [38, 0]
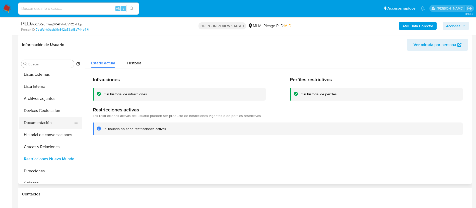
click at [54, 122] on button "Documentación" at bounding box center [48, 122] width 59 height 12
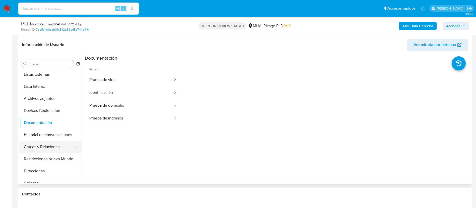
click at [45, 143] on button "Cruces y Relaciones" at bounding box center [48, 147] width 59 height 12
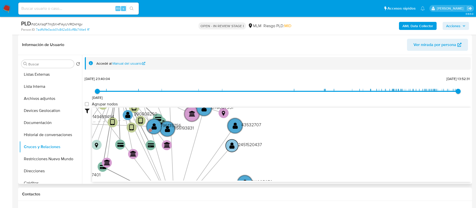
scroll to position [14, 0]
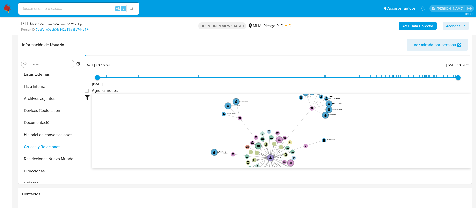
drag, startPoint x: 287, startPoint y: 129, endPoint x: 312, endPoint y: 186, distance: 61.9
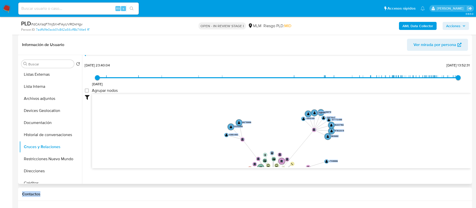
drag, startPoint x: 311, startPoint y: 185, endPoint x: 302, endPoint y: 170, distance: 17.4
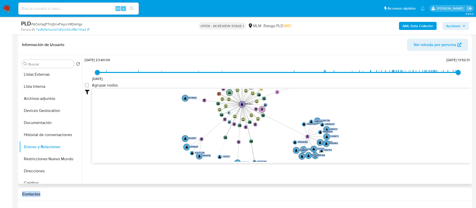
drag, startPoint x: 299, startPoint y: 142, endPoint x: 264, endPoint y: 65, distance: 84.6
click at [264, 65] on div "[DATE] [DATE] 23:40:04 [DATE] 13:52:31 Agrupar nodos Filtros Confianza alta Dev…" at bounding box center [278, 118] width 386 height 125
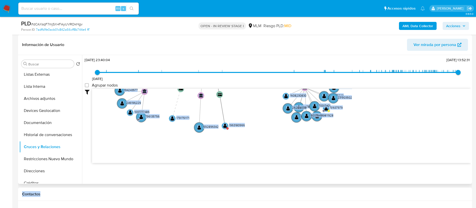
drag, startPoint x: 263, startPoint y: 138, endPoint x: 241, endPoint y: 95, distance: 48.3
click at [241, 95] on icon "device-68426f4b0e5f7e34b8efcab0  device-6237e12e08813b0018bf0dc8  user-835115…" at bounding box center [281, 125] width 379 height 73
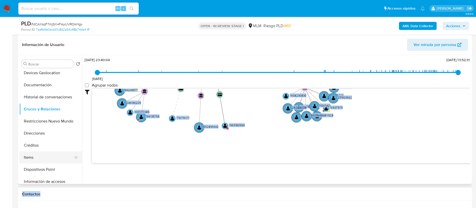
click at [42, 153] on button "Items" at bounding box center [48, 157] width 59 height 12
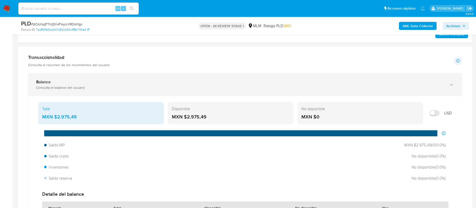
scroll to position [301, 0]
